Goal: Communication & Community: Answer question/provide support

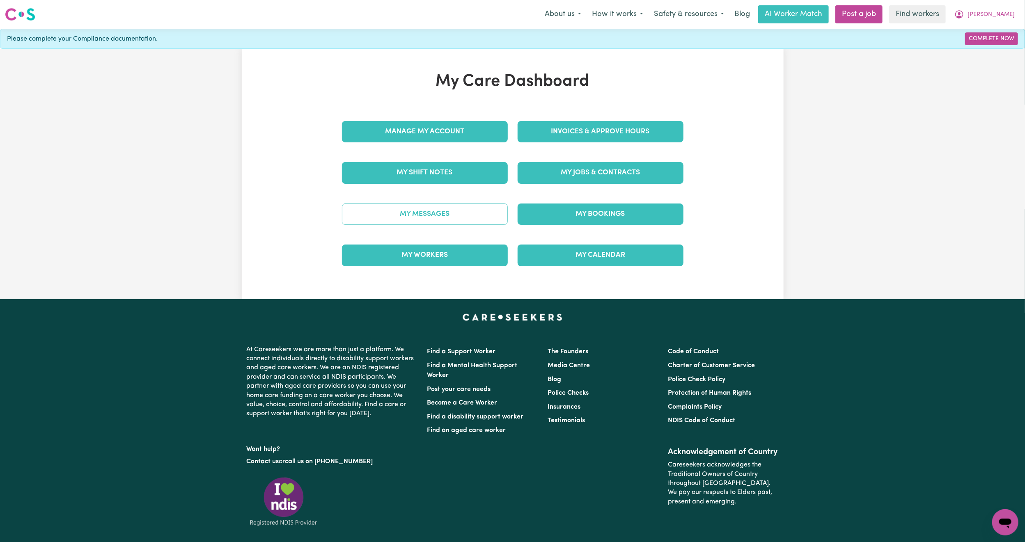
click at [431, 209] on link "My Messages" at bounding box center [425, 214] width 166 height 21
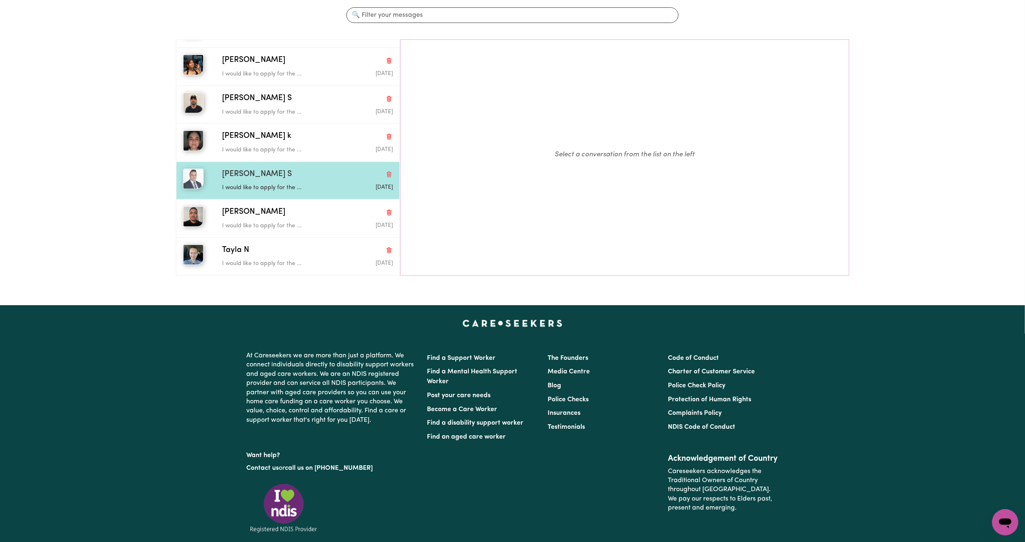
scroll to position [62, 0]
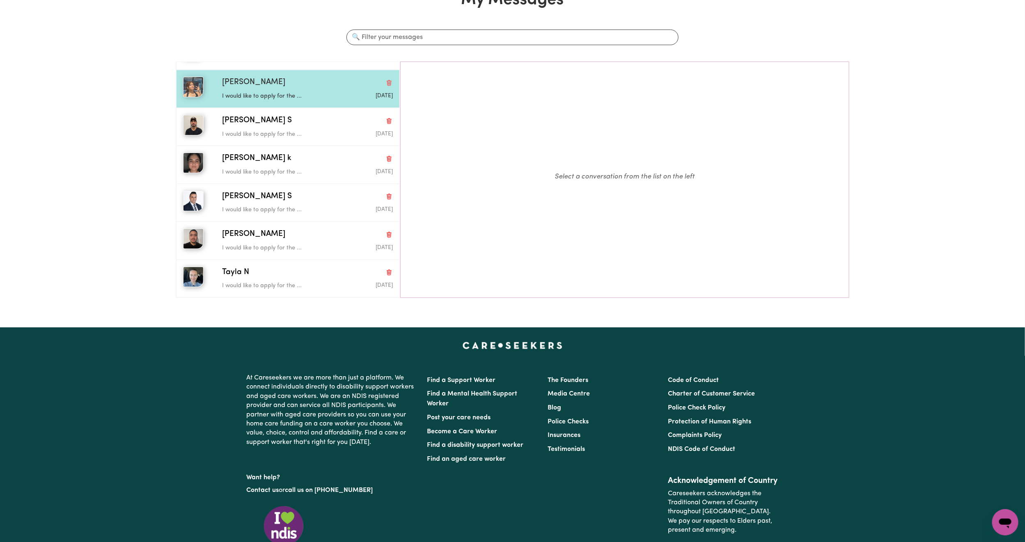
click at [292, 73] on div "[PERSON_NAME] would like to apply for the ... [DATE]" at bounding box center [288, 89] width 224 height 38
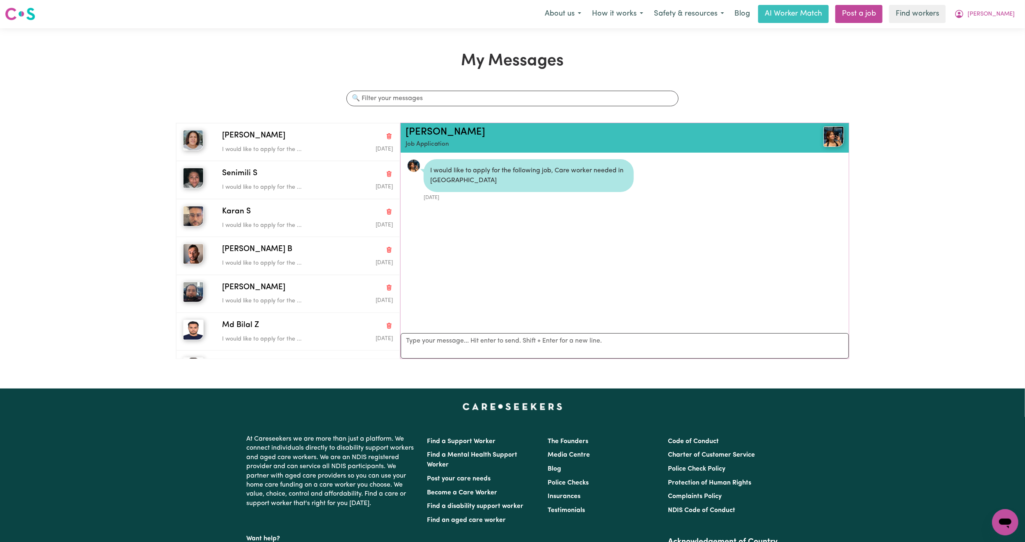
scroll to position [0, 0]
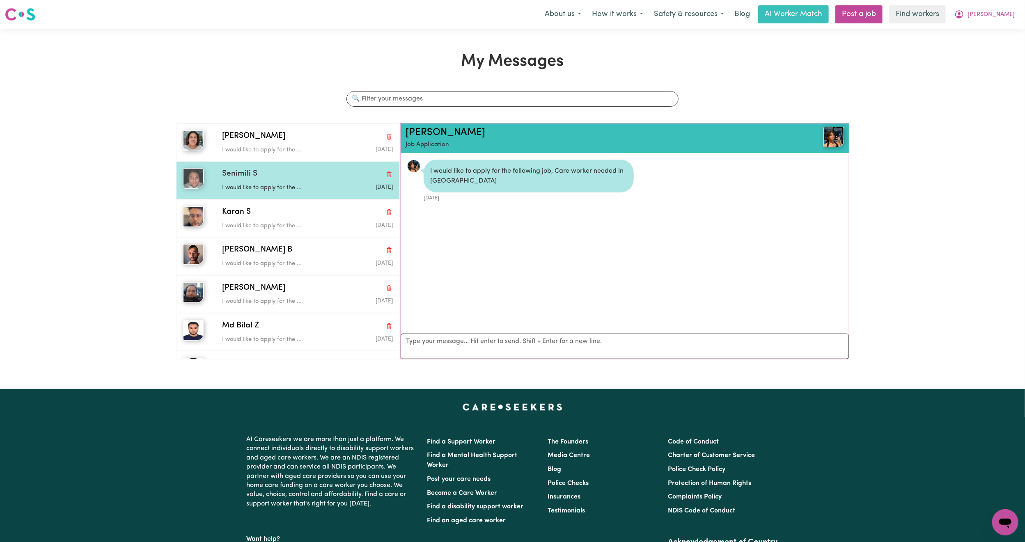
click at [289, 168] on div "Senimili S I would like to apply for the ... [DATE]" at bounding box center [288, 180] width 224 height 38
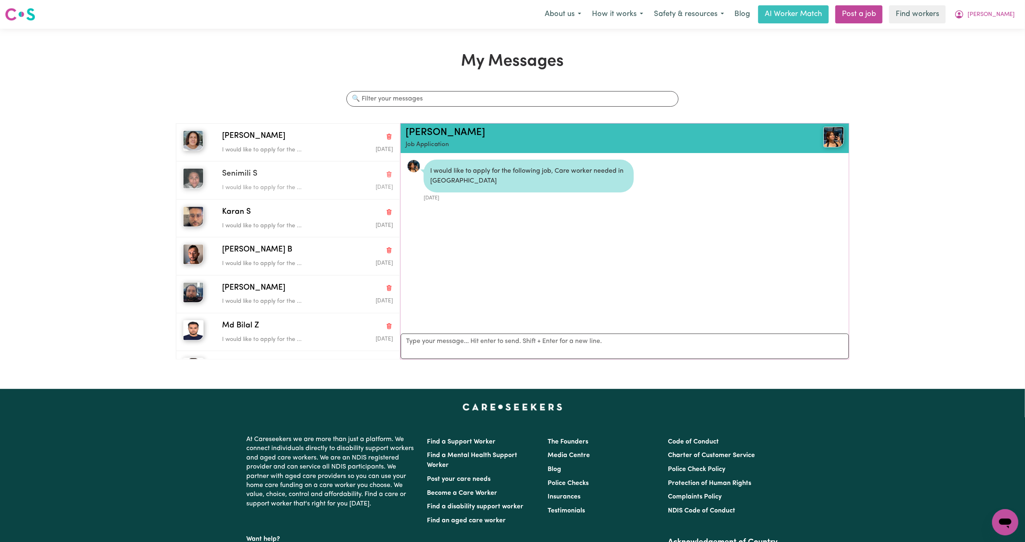
scroll to position [5, 0]
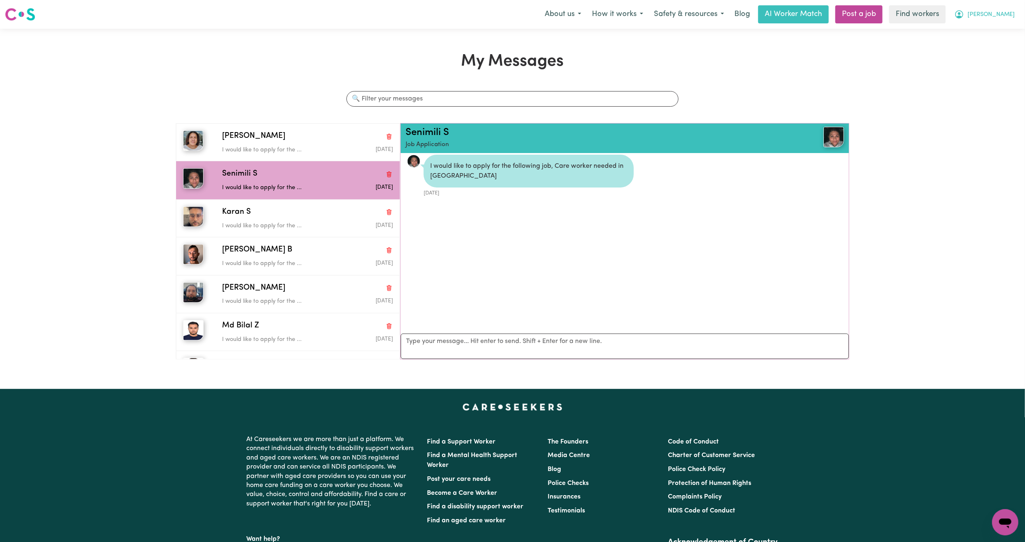
click at [1008, 11] on button "[PERSON_NAME]" at bounding box center [984, 14] width 71 height 17
click at [1002, 26] on link "My Dashboard" at bounding box center [987, 32] width 65 height 16
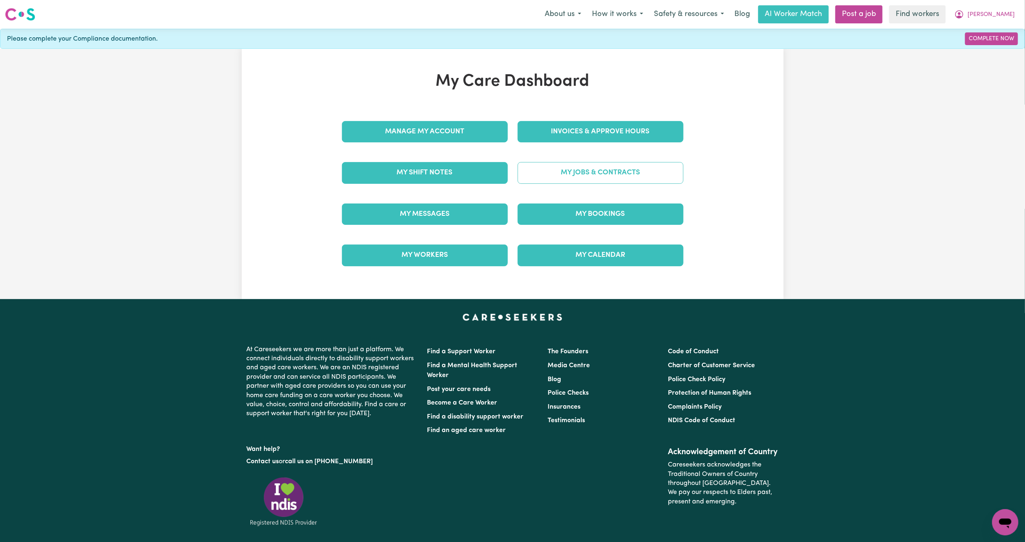
click at [547, 170] on link "My Jobs & Contracts" at bounding box center [601, 172] width 166 height 21
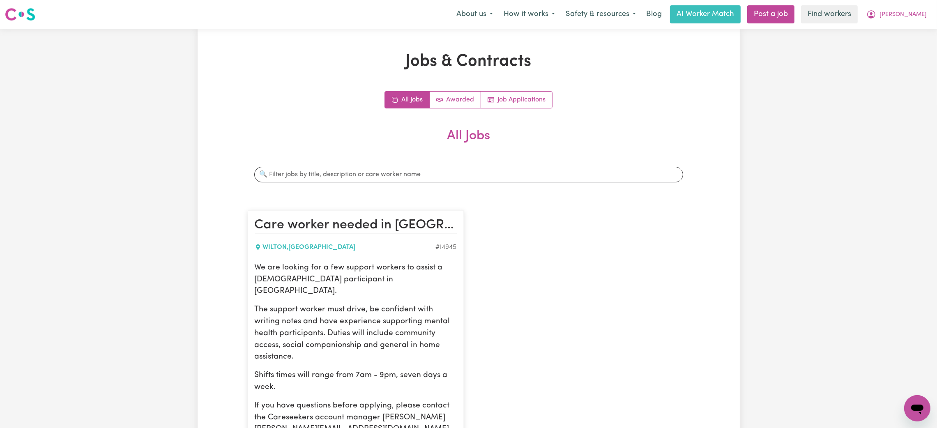
click at [917, 24] on nav "Menu About us How it works Safety & resources Blog AI Worker Match Post a job F…" at bounding box center [468, 14] width 937 height 29
click at [914, 17] on span "[PERSON_NAME]" at bounding box center [902, 14] width 47 height 9
click at [901, 44] on link "Logout" at bounding box center [898, 47] width 65 height 16
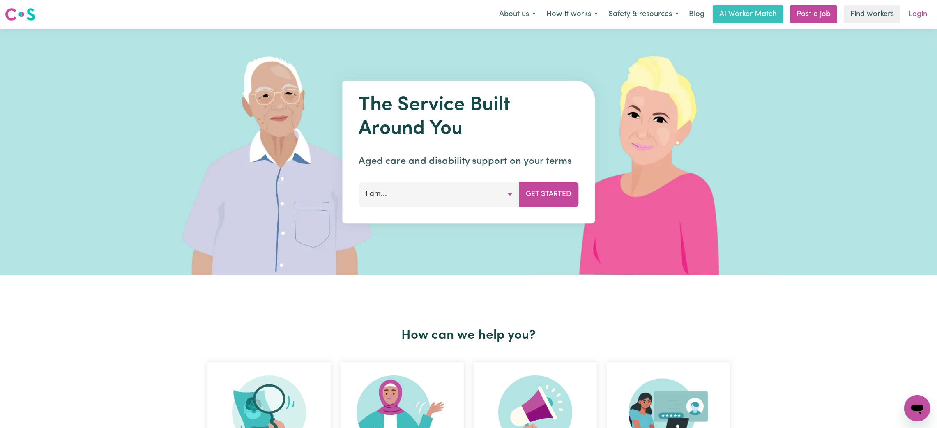
click at [927, 11] on link "Login" at bounding box center [917, 14] width 28 height 18
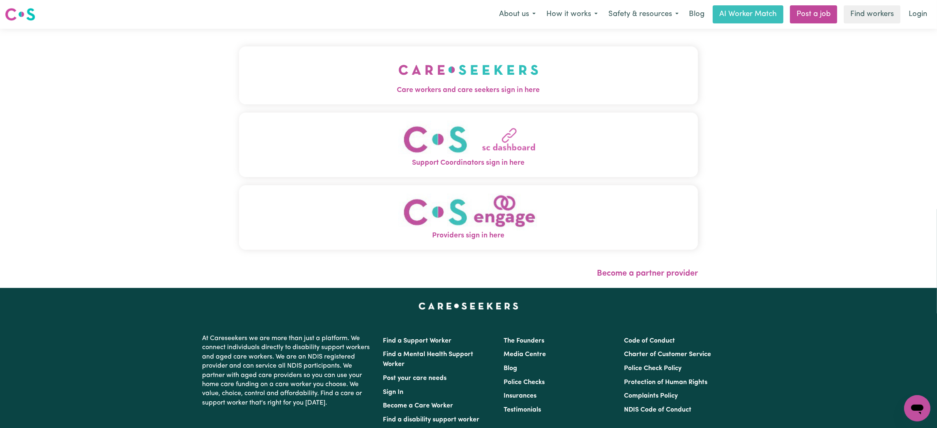
click at [341, 62] on button "Care workers and care seekers sign in here" at bounding box center [468, 74] width 459 height 57
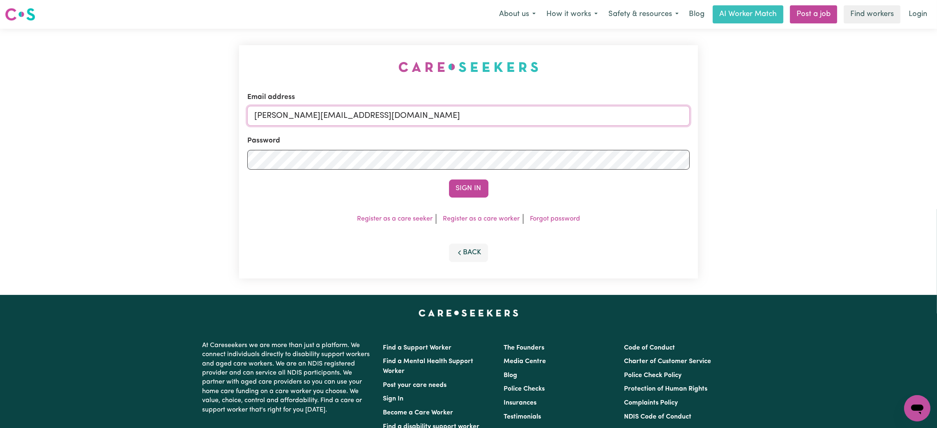
click at [341, 120] on input "[PERSON_NAME][EMAIL_ADDRESS][DOMAIN_NAME]" at bounding box center [468, 116] width 442 height 20
drag, startPoint x: 297, startPoint y: 113, endPoint x: 529, endPoint y: 105, distance: 232.2
click at [529, 105] on div "Email address [EMAIL_ADDRESS][PERSON_NAME][DOMAIN_NAME]" at bounding box center [468, 109] width 442 height 34
type input "[EMAIL_ADDRESS][DOMAIN_NAME]"
click at [449, 179] on button "Sign In" at bounding box center [468, 188] width 39 height 18
